Goal: Register for event/course

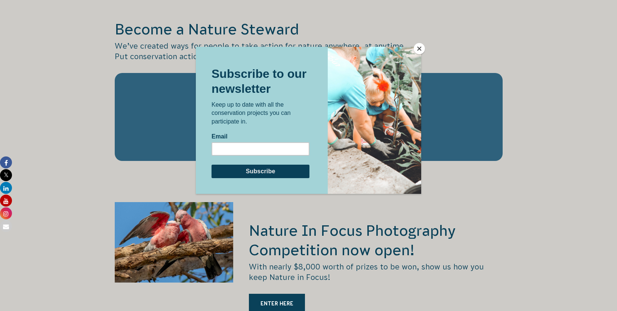
scroll to position [1143, 0]
click at [418, 46] on button "Close" at bounding box center [419, 48] width 11 height 11
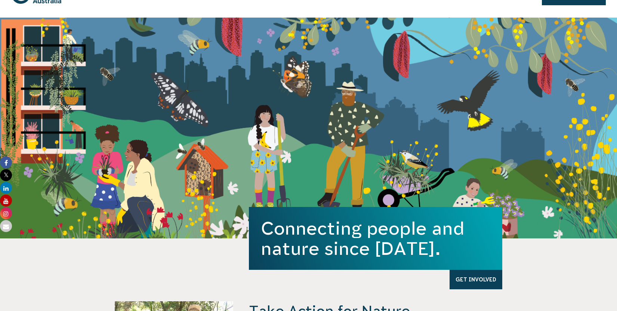
scroll to position [0, 0]
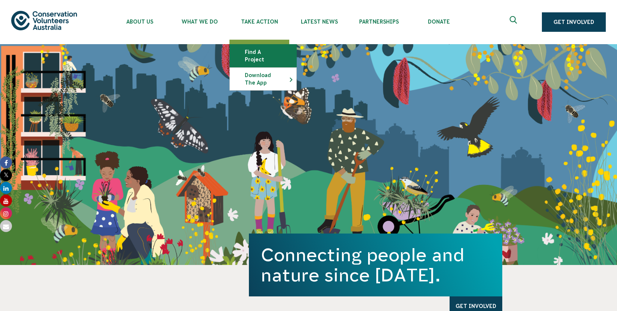
click at [259, 53] on link "Find a project" at bounding box center [263, 55] width 67 height 22
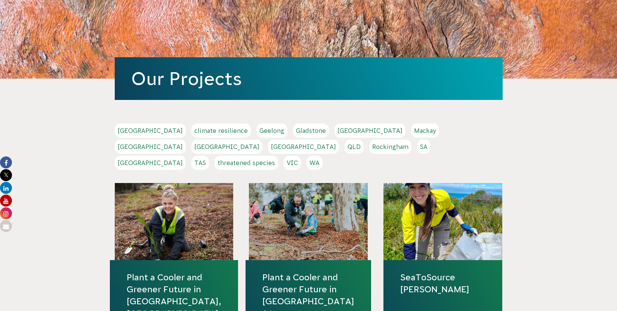
scroll to position [61, 0]
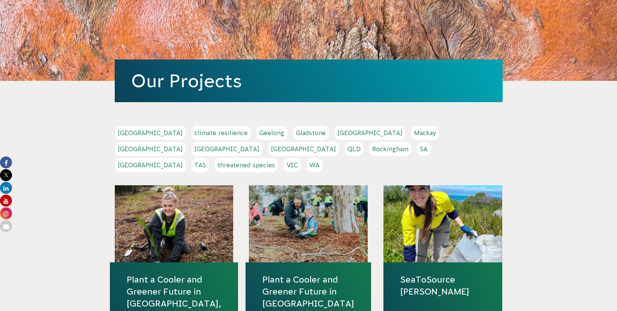
click at [364, 142] on link "QLD" at bounding box center [354, 149] width 19 height 14
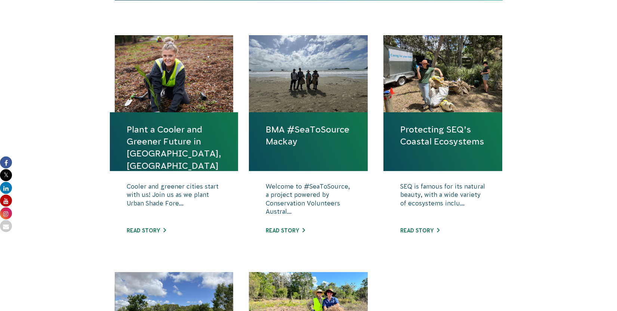
scroll to position [249, 0]
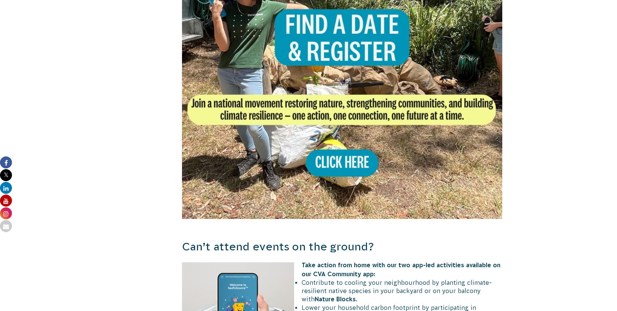
scroll to position [486, 0]
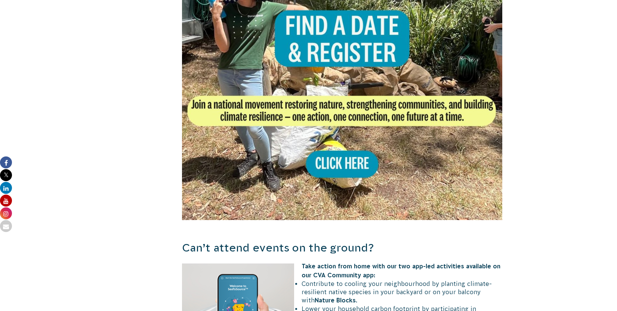
click at [344, 164] on img at bounding box center [342, 59] width 321 height 321
